Goal: Task Accomplishment & Management: Use online tool/utility

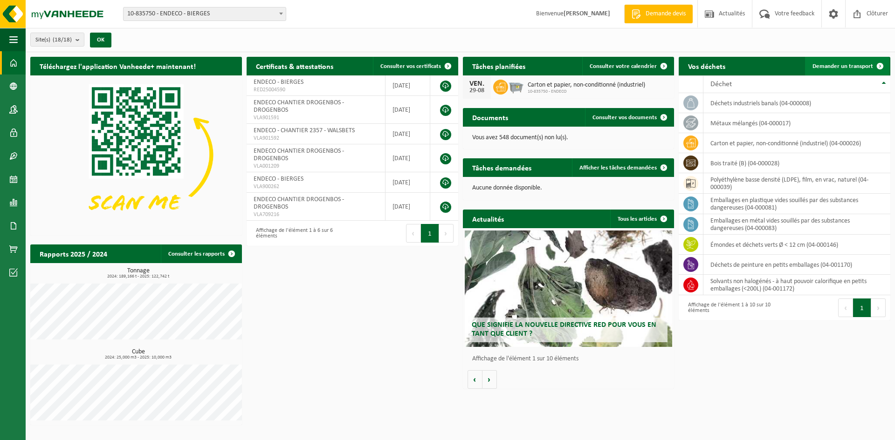
click at [872, 62] on span at bounding box center [879, 66] width 19 height 19
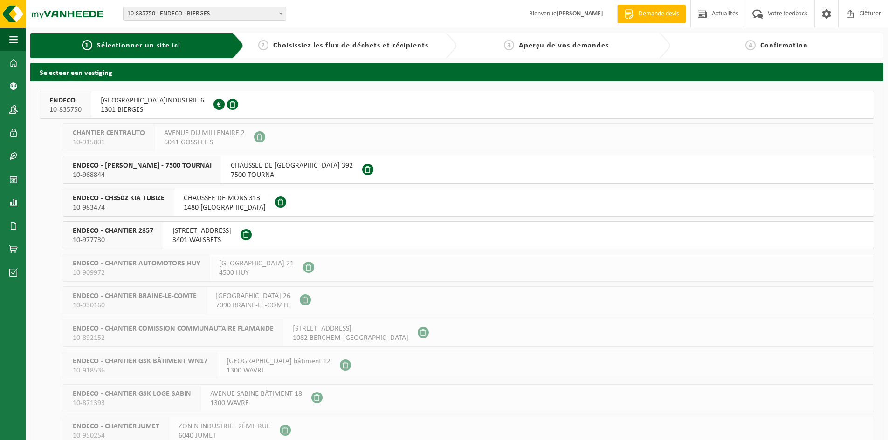
click at [90, 105] on div "ENDECO 10-835750" at bounding box center [65, 104] width 51 height 27
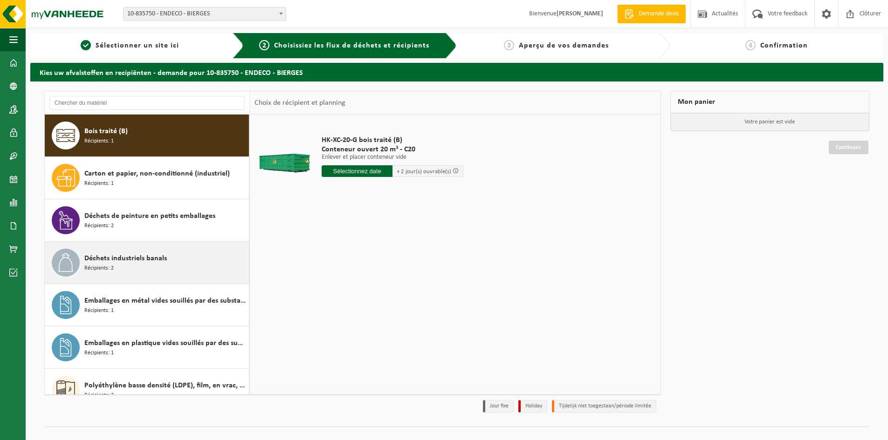
click at [123, 266] on div "Déchets industriels banals Récipients: 2" at bounding box center [165, 263] width 162 height 28
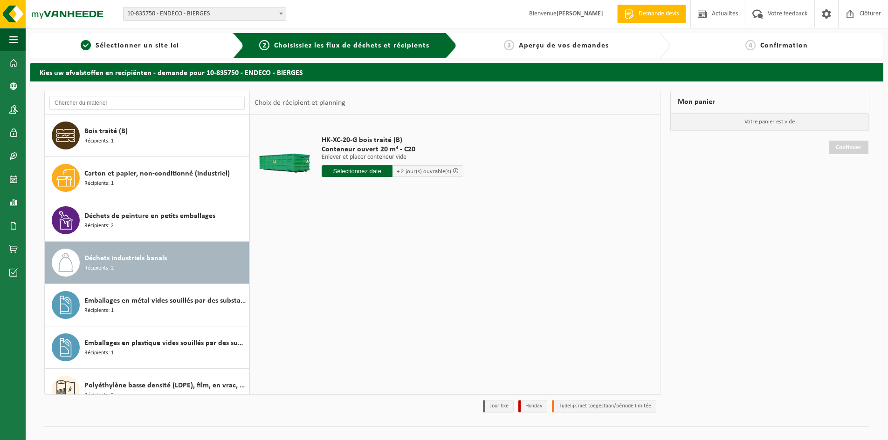
scroll to position [59, 0]
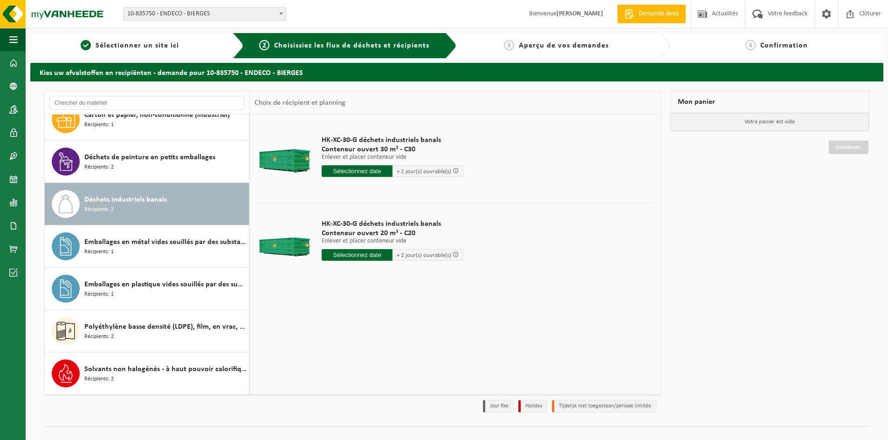
click at [346, 170] on input "text" at bounding box center [356, 171] width 71 height 12
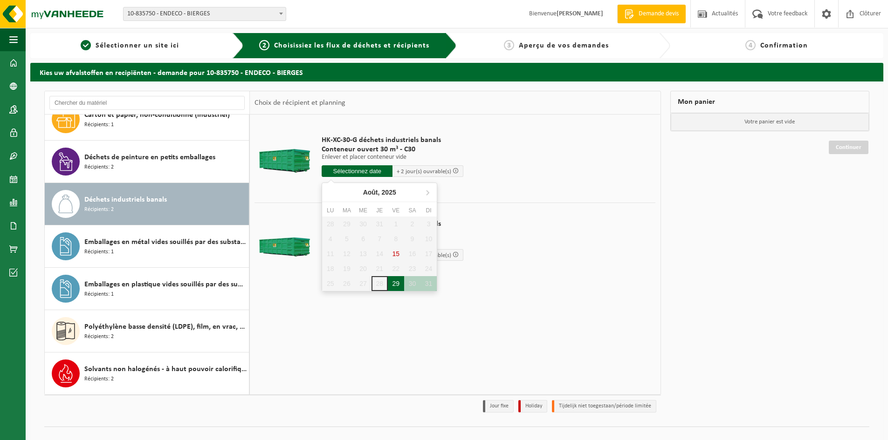
click at [394, 283] on div "29" at bounding box center [396, 283] width 16 height 15
type input "à partir de [DATE]"
type input "[DATE]"
